Goal: Book appointment/travel/reservation

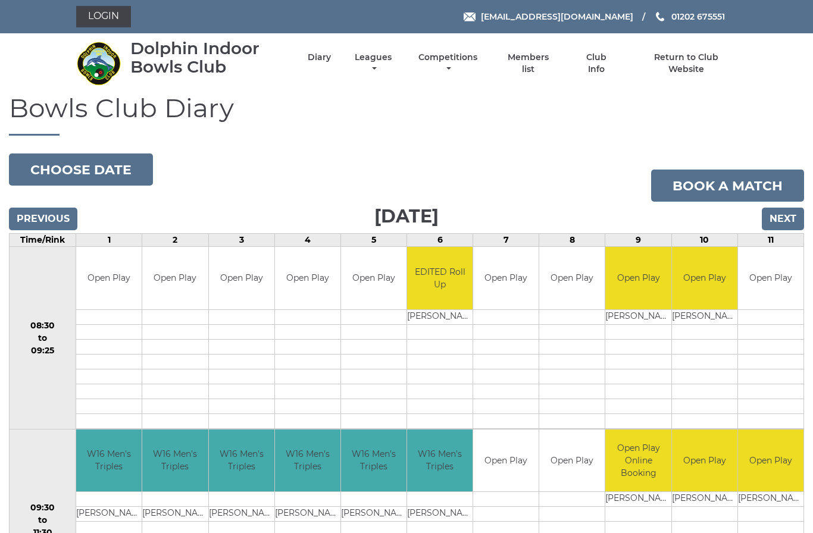
click at [112, 155] on button "Choose date" at bounding box center [81, 169] width 144 height 32
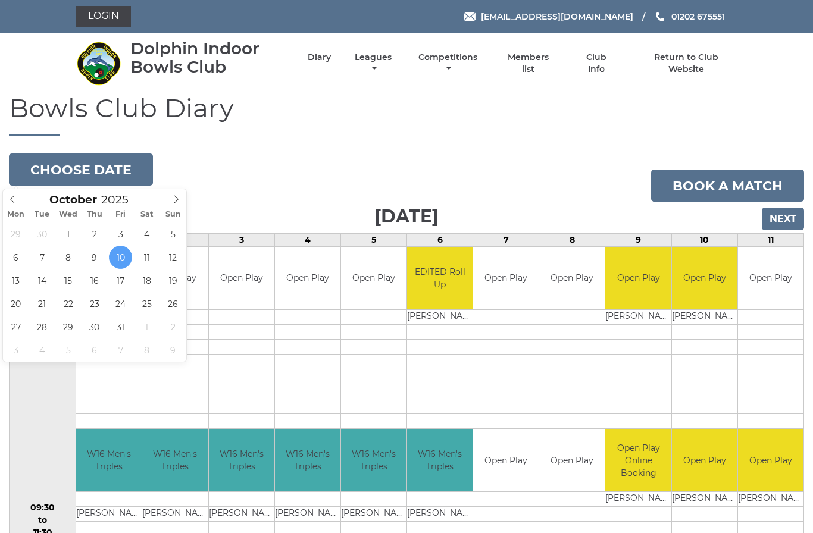
click at [167, 200] on span at bounding box center [177, 197] width 20 height 17
click at [178, 204] on span at bounding box center [177, 197] width 20 height 17
click at [177, 195] on span at bounding box center [177, 197] width 20 height 17
type input "2026"
click at [18, 199] on span at bounding box center [13, 197] width 20 height 17
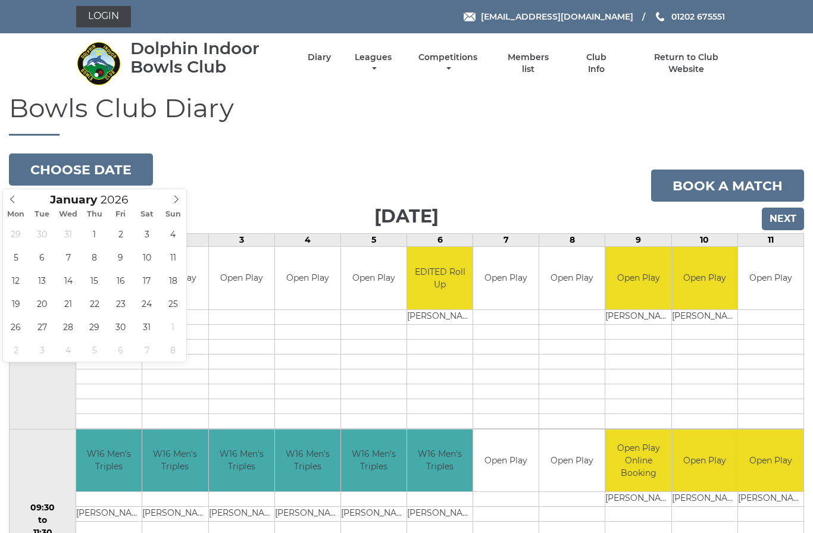
type input "2025"
type input "2025-12-26"
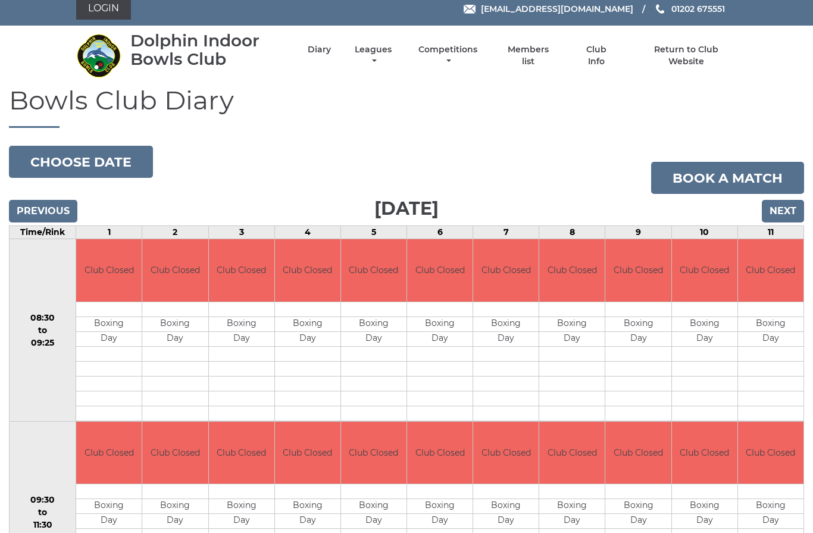
scroll to position [9, 0]
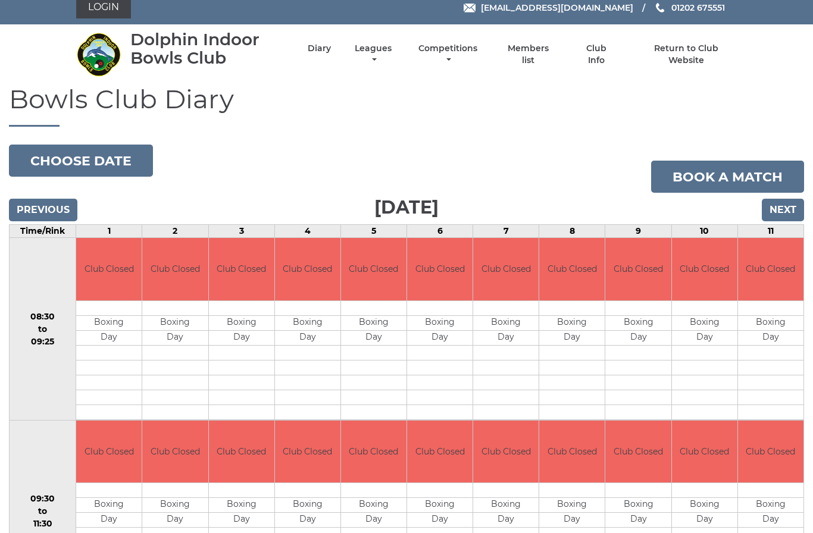
click at [792, 206] on input "Next" at bounding box center [782, 210] width 42 height 23
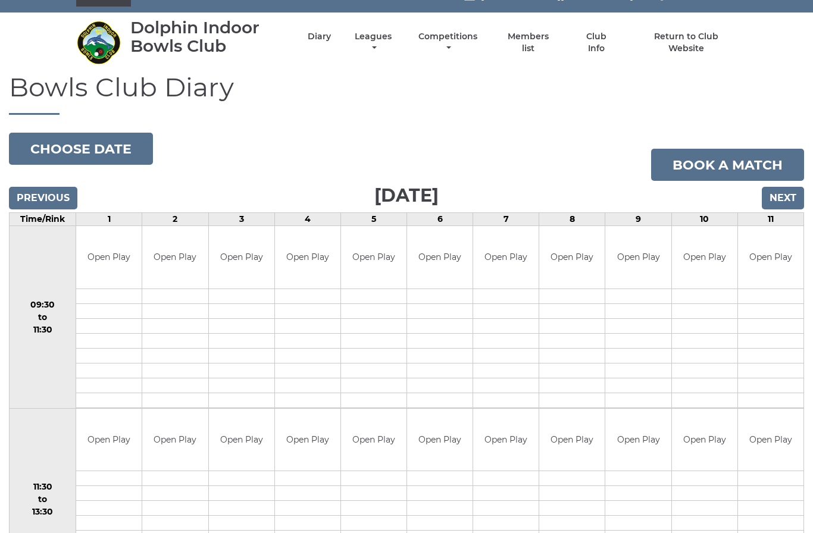
scroll to position [21, 0]
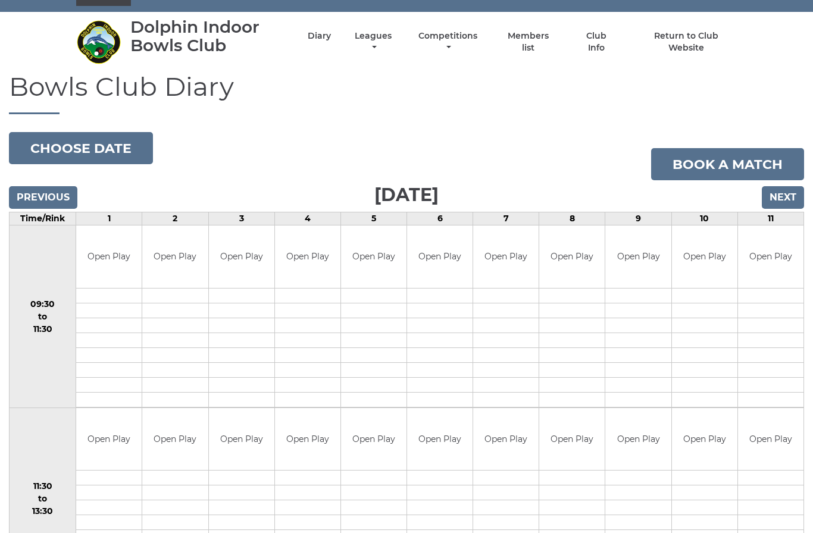
click at [793, 200] on input "Next" at bounding box center [782, 197] width 42 height 23
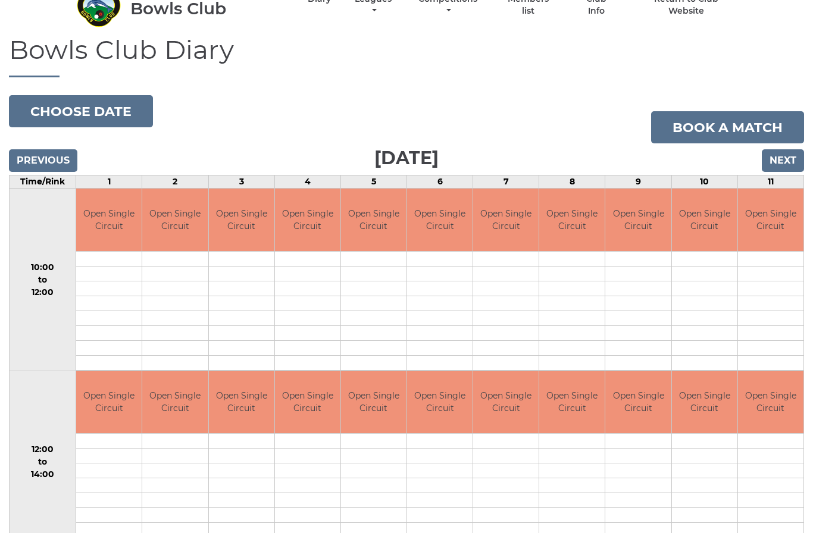
scroll to position [57, 0]
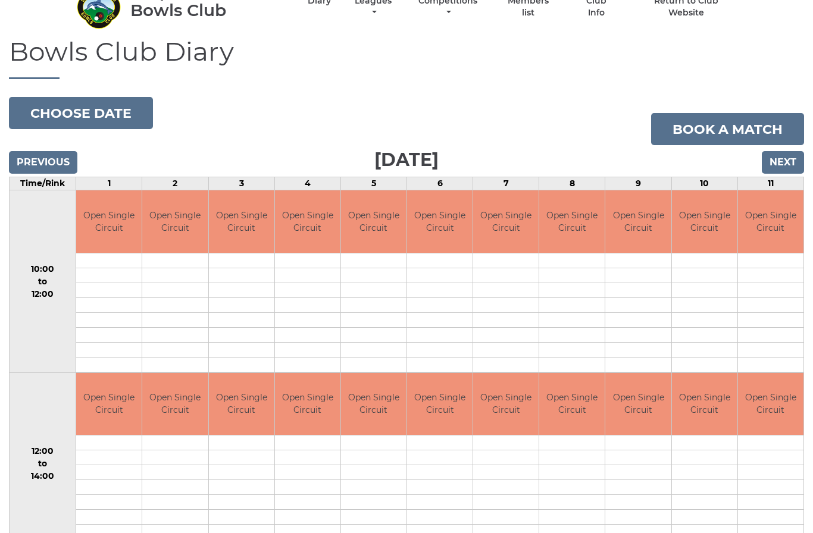
click at [785, 168] on input "Next" at bounding box center [782, 162] width 42 height 23
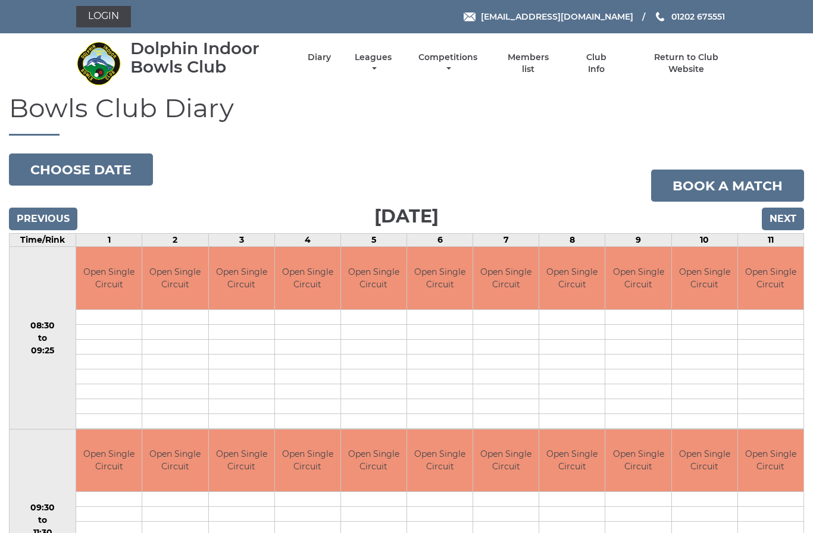
click at [782, 218] on input "Next" at bounding box center [782, 219] width 42 height 23
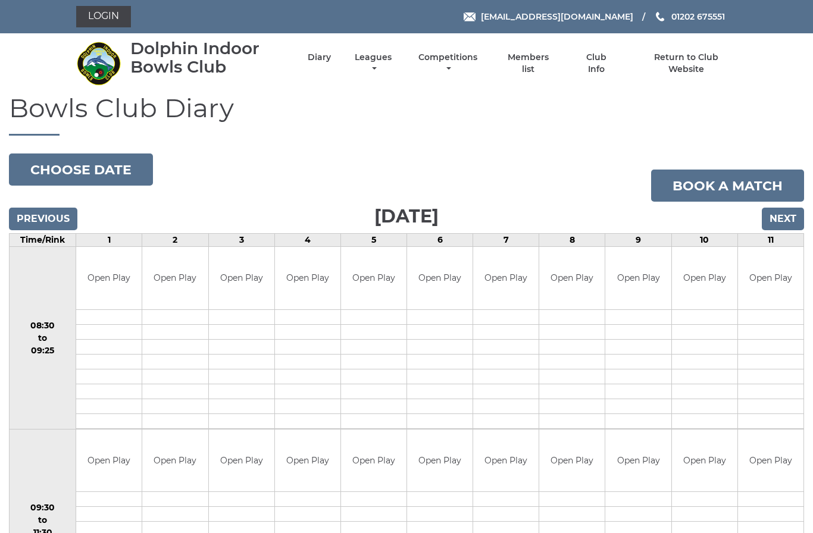
click at [782, 222] on input "Next" at bounding box center [782, 219] width 42 height 23
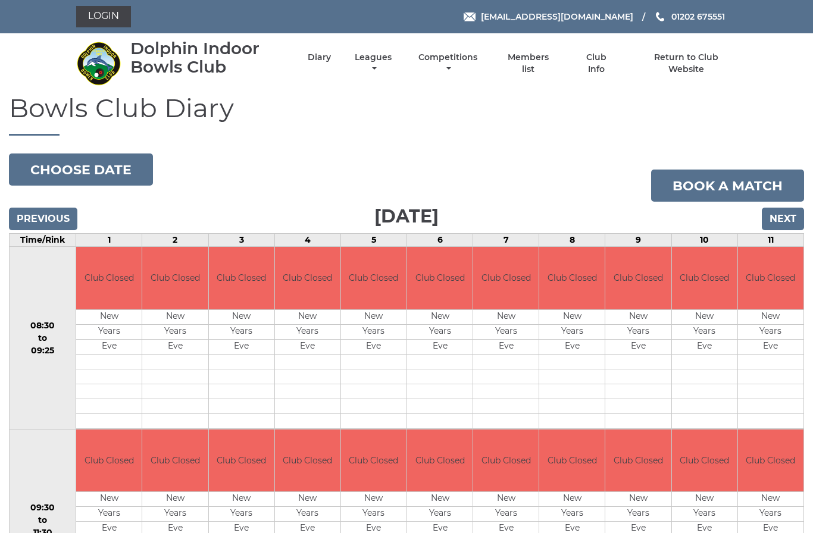
click at [39, 216] on input "Previous" at bounding box center [43, 219] width 68 height 23
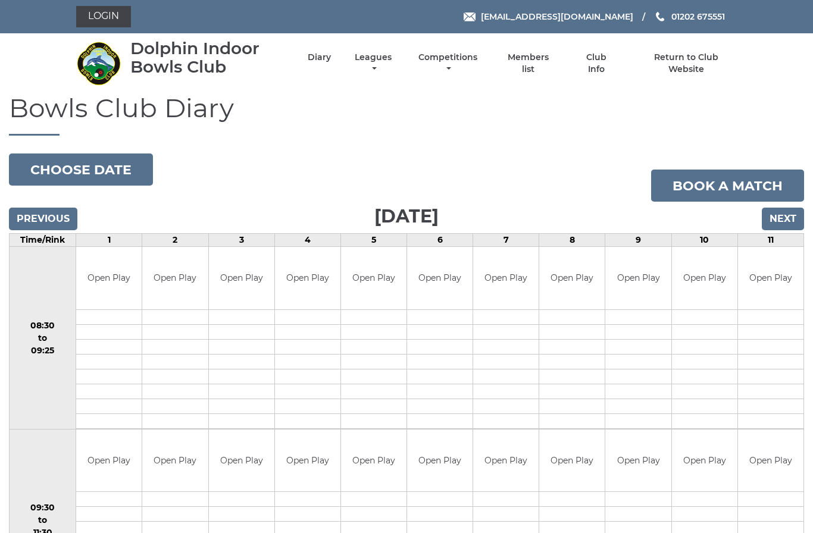
click at [42, 212] on input "Previous" at bounding box center [43, 219] width 68 height 23
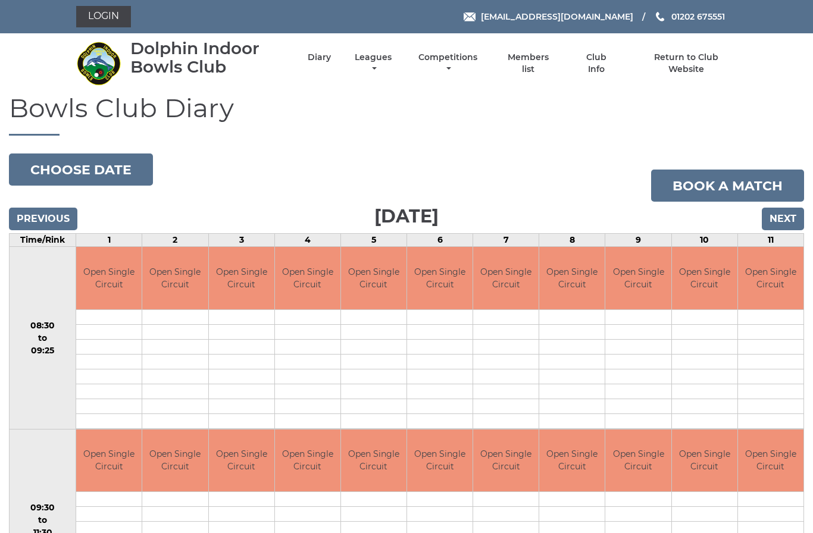
click at [44, 215] on input "Previous" at bounding box center [43, 219] width 68 height 23
click at [46, 219] on input "Previous" at bounding box center [43, 219] width 68 height 23
